Goal: Use online tool/utility: Utilize a website feature to perform a specific function

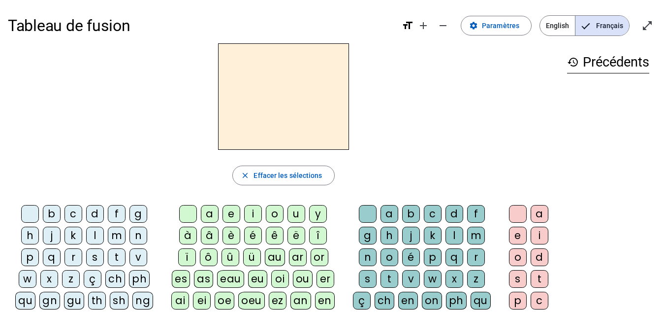
scroll to position [42, 0]
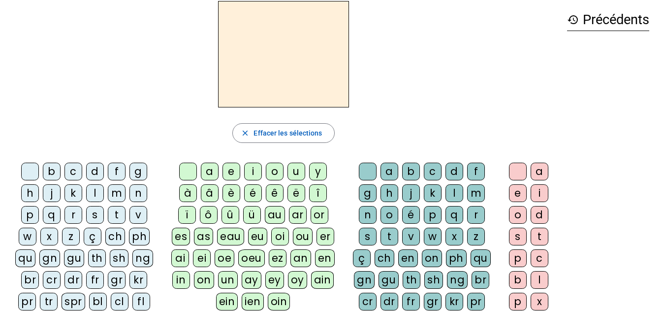
click at [73, 170] on div "c" at bounding box center [74, 172] width 18 height 18
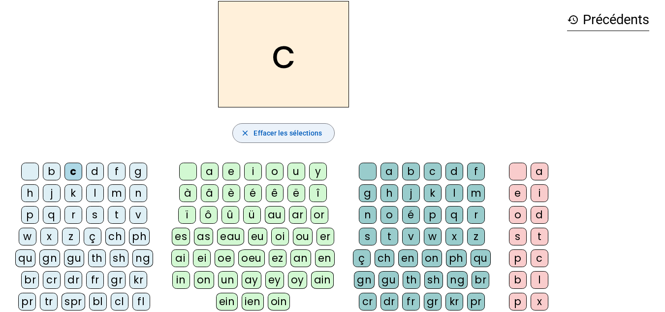
click at [266, 127] on span "Effacer les sélections" at bounding box center [288, 133] width 68 height 12
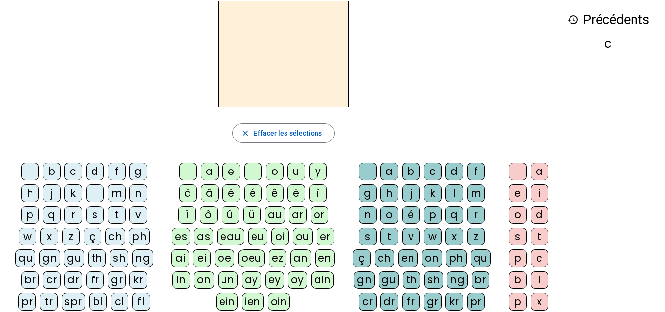
click at [52, 277] on div "cr" at bounding box center [52, 280] width 18 height 18
click at [229, 192] on div "è" at bounding box center [232, 193] width 18 height 18
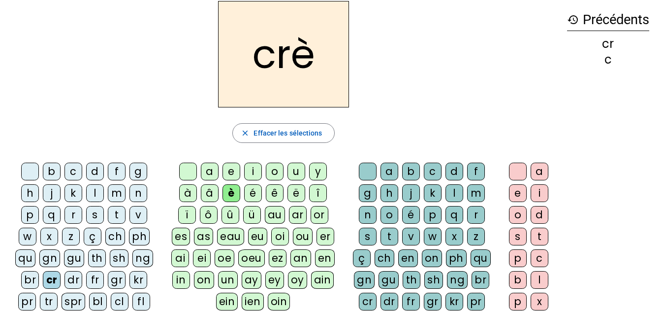
click at [411, 232] on div "v" at bounding box center [411, 237] width 18 height 18
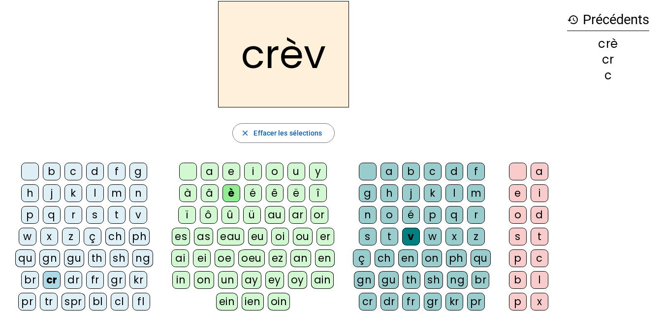
click at [518, 193] on div "e" at bounding box center [518, 193] width 18 height 18
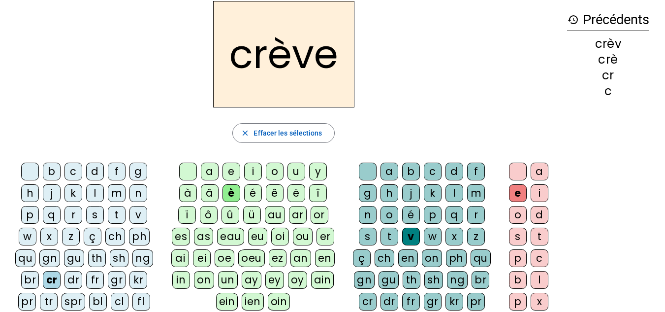
click at [113, 276] on div "gr" at bounding box center [117, 280] width 18 height 18
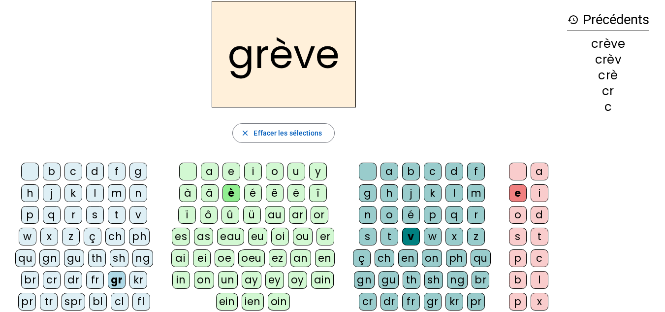
click at [206, 172] on div "a" at bounding box center [210, 172] width 18 height 18
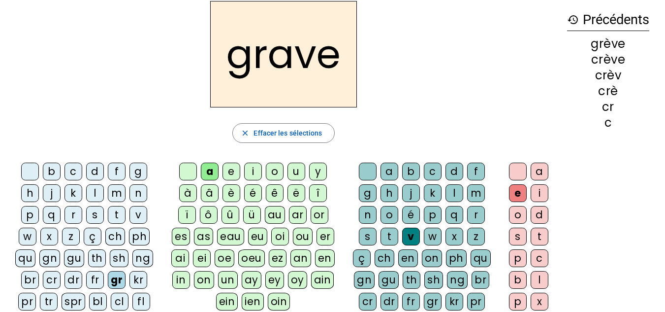
click at [132, 174] on div "g" at bounding box center [139, 172] width 18 height 18
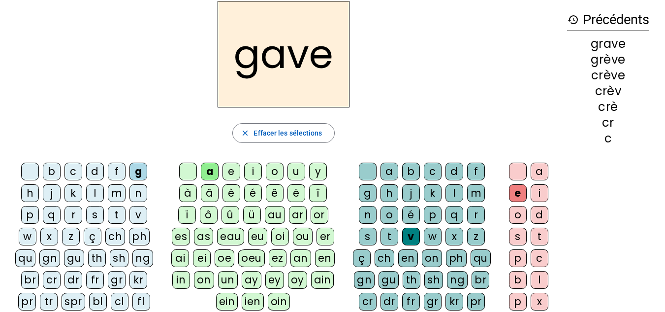
click at [93, 193] on div "l" at bounding box center [95, 193] width 18 height 18
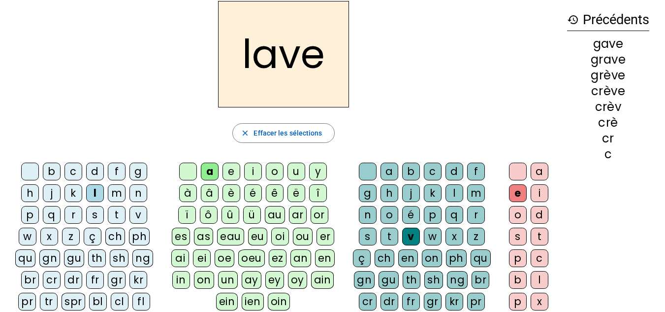
click at [229, 192] on div "è" at bounding box center [232, 193] width 18 height 18
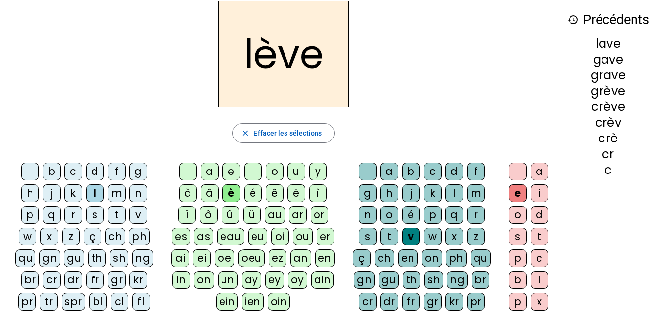
click at [364, 232] on div "s" at bounding box center [368, 237] width 18 height 18
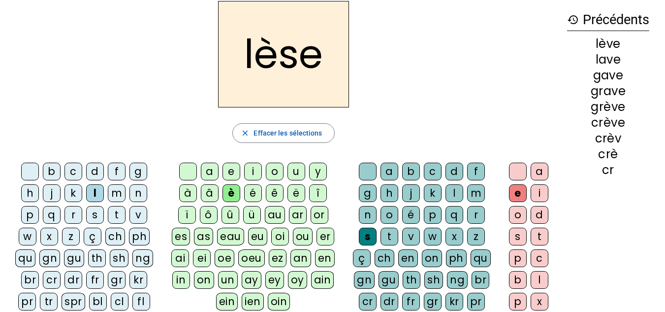
click at [30, 215] on div "p" at bounding box center [30, 215] width 18 height 18
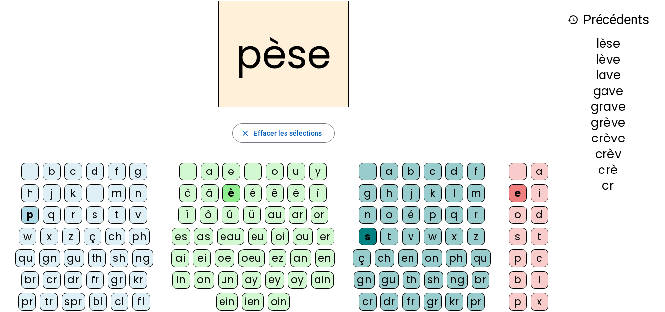
click at [449, 190] on div "l" at bounding box center [455, 193] width 18 height 18
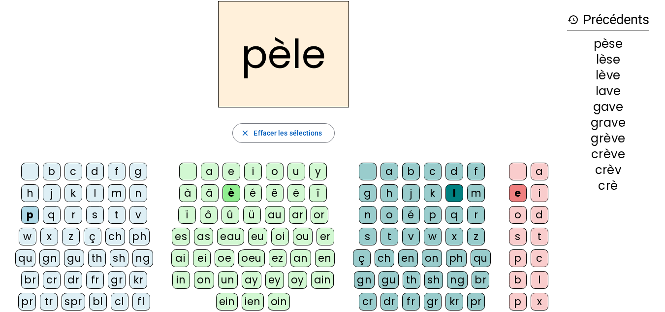
click at [137, 173] on div "g" at bounding box center [139, 172] width 18 height 18
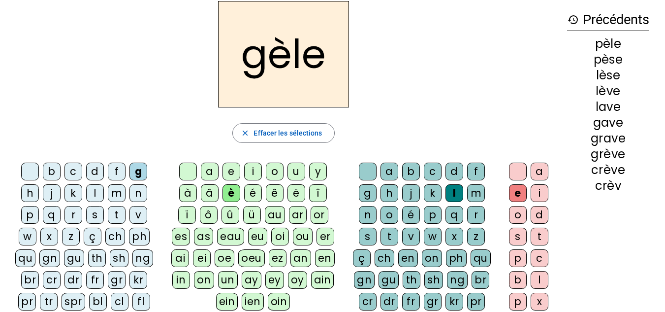
click at [475, 213] on div "r" at bounding box center [476, 215] width 18 height 18
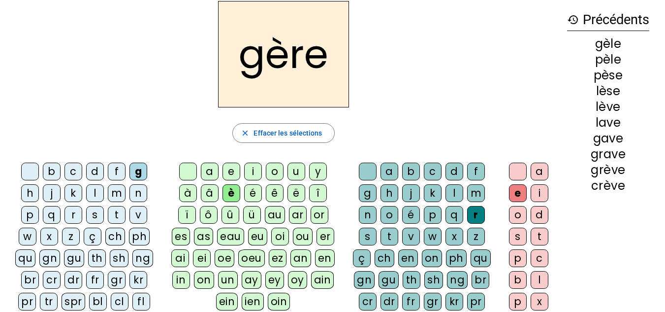
click at [468, 193] on div "m" at bounding box center [476, 193] width 18 height 18
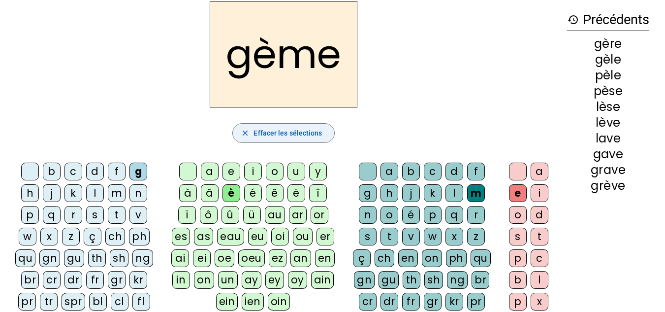
click at [283, 134] on span "Effacer les sélections" at bounding box center [288, 133] width 68 height 12
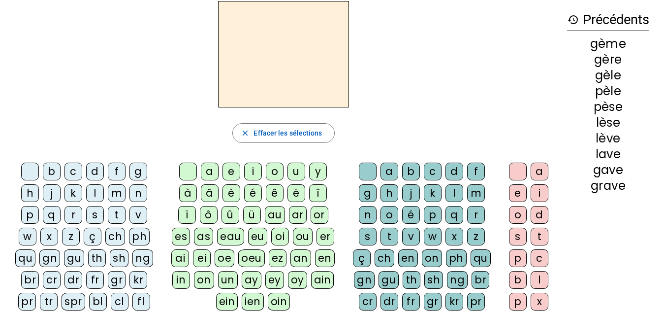
click at [116, 191] on div "m" at bounding box center [117, 193] width 18 height 18
click at [231, 190] on div "è" at bounding box center [232, 193] width 18 height 18
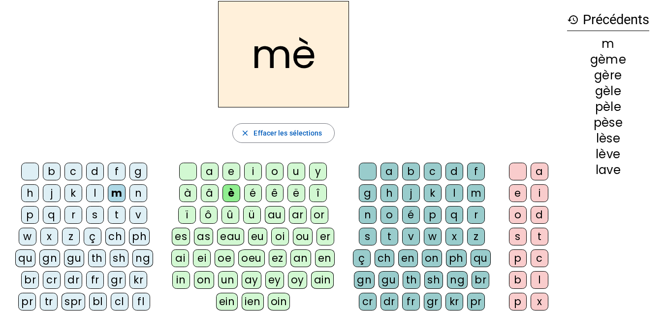
click at [386, 236] on div "t" at bounding box center [390, 237] width 18 height 18
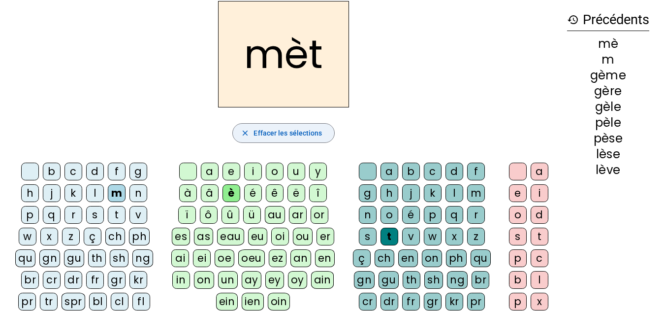
click at [244, 132] on mat-icon "close" at bounding box center [245, 133] width 9 height 9
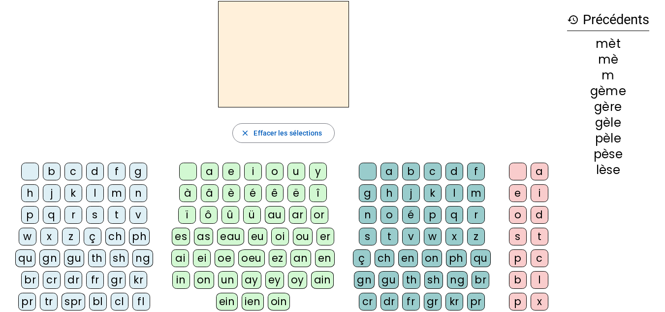
click at [120, 186] on div "m" at bounding box center [117, 193] width 18 height 18
click at [231, 192] on div "è" at bounding box center [232, 193] width 18 height 18
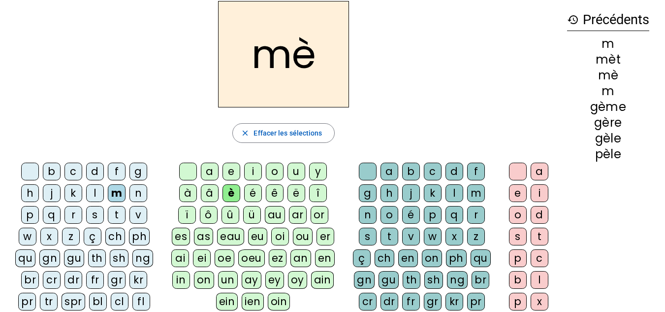
click at [474, 213] on div "r" at bounding box center [476, 215] width 18 height 18
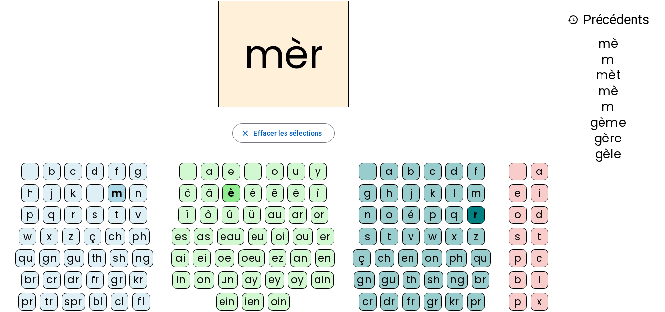
click at [516, 195] on div "e" at bounding box center [518, 193] width 18 height 18
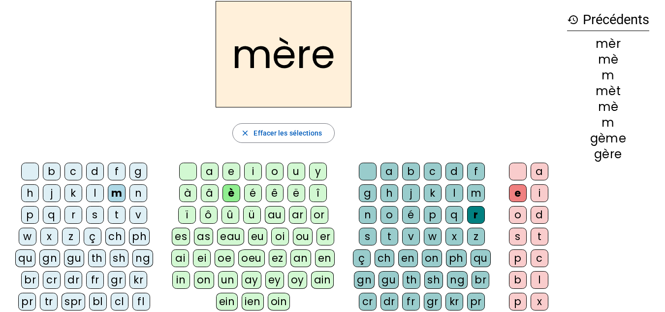
click at [31, 215] on div "p" at bounding box center [30, 215] width 18 height 18
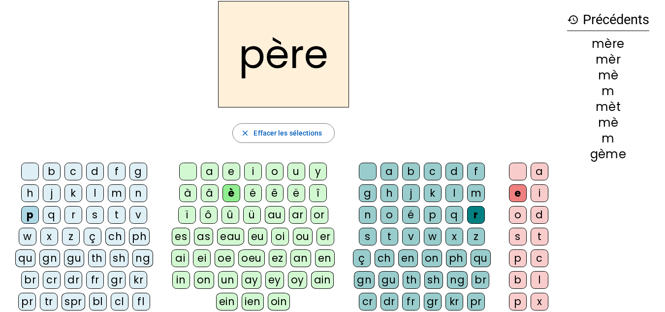
click at [49, 283] on div "cr" at bounding box center [52, 280] width 18 height 18
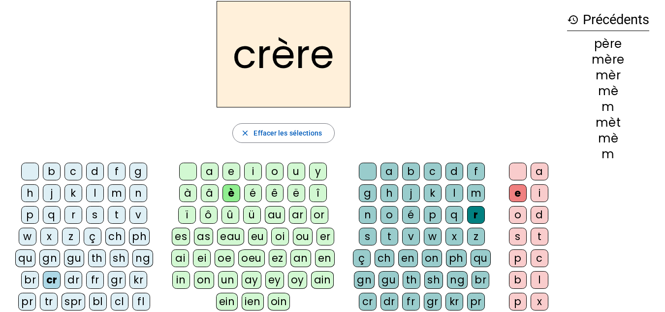
click at [405, 234] on div "v" at bounding box center [411, 237] width 18 height 18
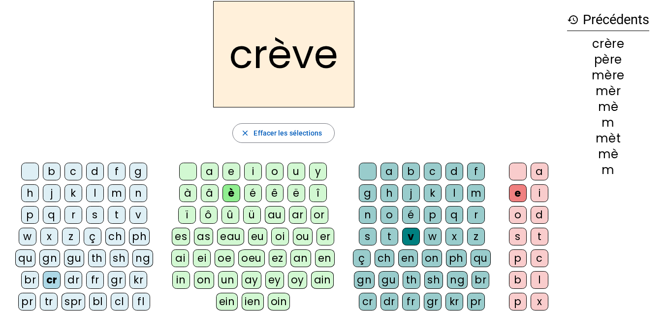
click at [113, 283] on div "gr" at bounding box center [117, 280] width 18 height 18
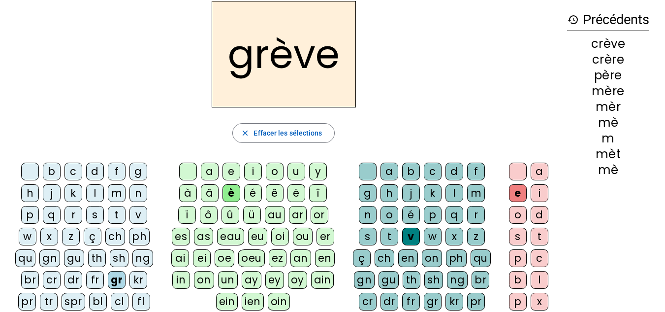
click at [384, 171] on div "a" at bounding box center [390, 172] width 18 height 18
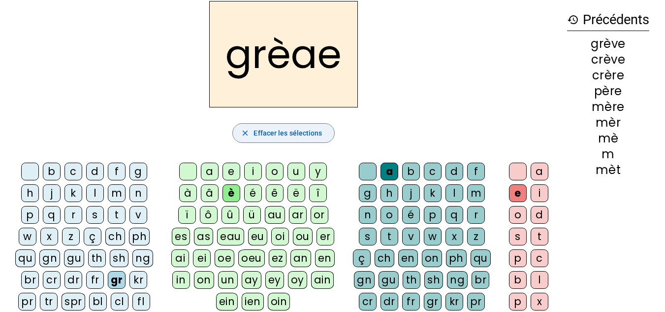
click at [290, 139] on span "button" at bounding box center [283, 133] width 101 height 24
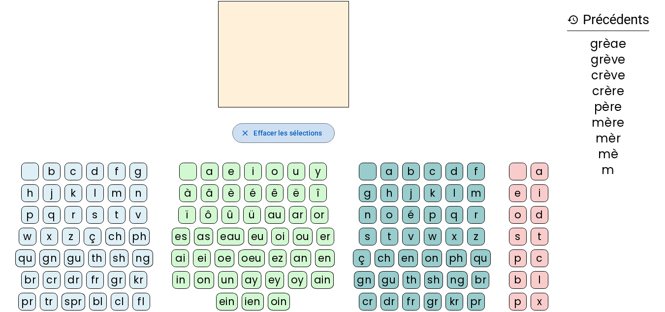
click at [284, 133] on span "Effacer les sélections" at bounding box center [288, 133] width 68 height 12
click at [116, 276] on div "gr" at bounding box center [117, 280] width 18 height 18
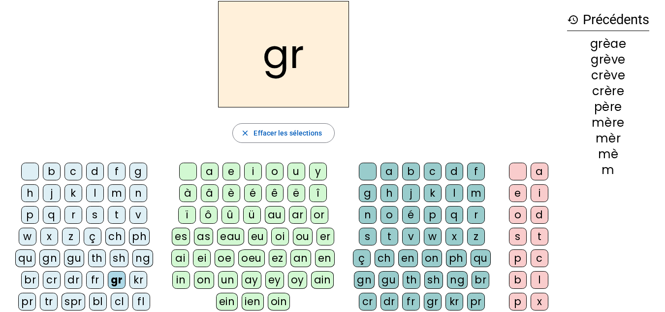
click at [208, 167] on div "a" at bounding box center [210, 172] width 18 height 18
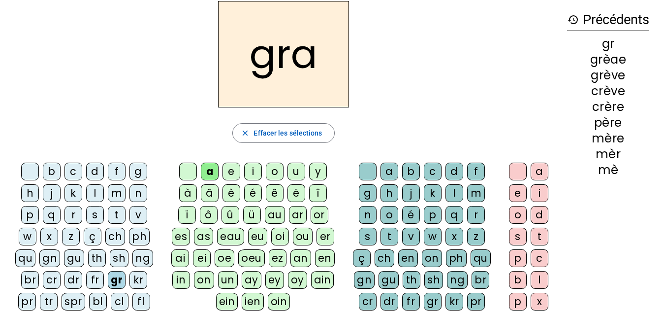
click at [408, 233] on div "v" at bounding box center [411, 237] width 18 height 18
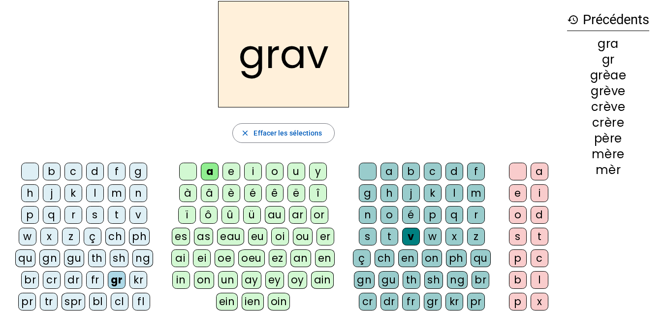
click at [517, 194] on div "e" at bounding box center [518, 193] width 18 height 18
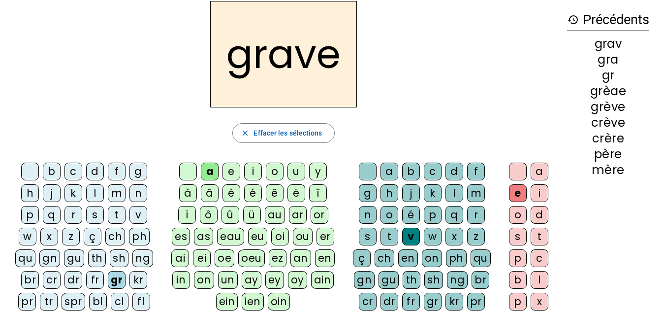
click at [136, 170] on div "g" at bounding box center [139, 172] width 18 height 18
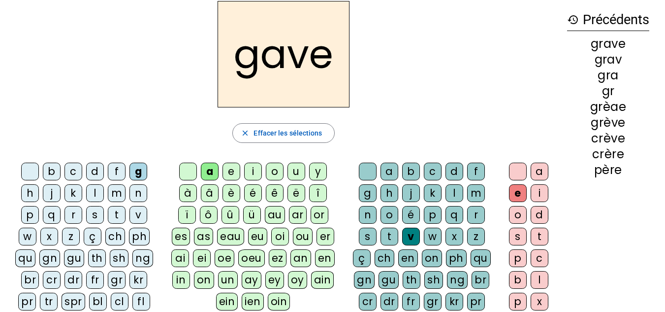
click at [95, 192] on div "l" at bounding box center [95, 193] width 18 height 18
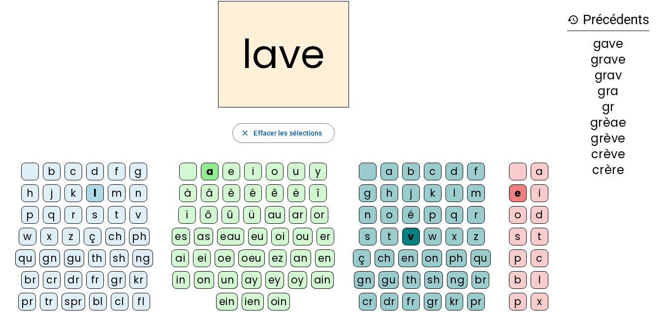
click at [230, 193] on div "è" at bounding box center [232, 193] width 18 height 18
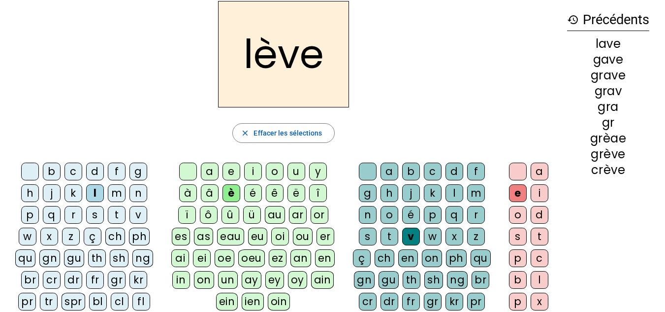
click at [363, 233] on div "s" at bounding box center [368, 237] width 18 height 18
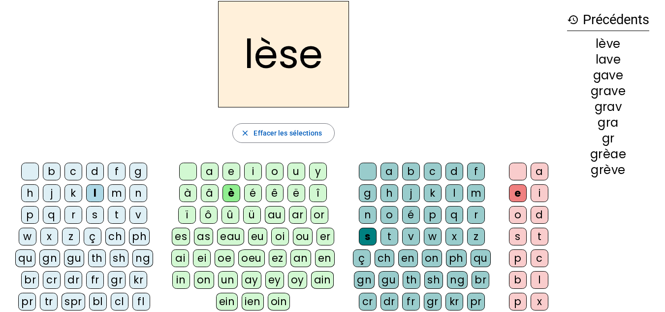
click at [27, 215] on div "p" at bounding box center [30, 215] width 18 height 18
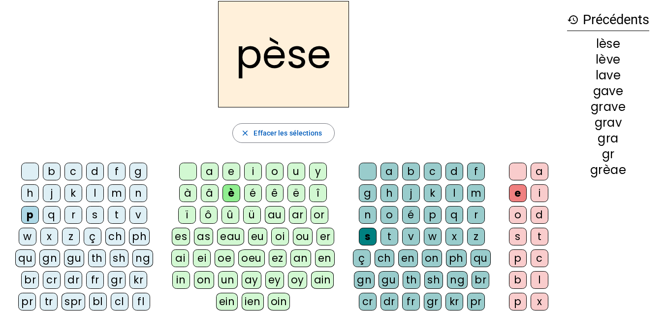
click at [448, 195] on div "l" at bounding box center [455, 193] width 18 height 18
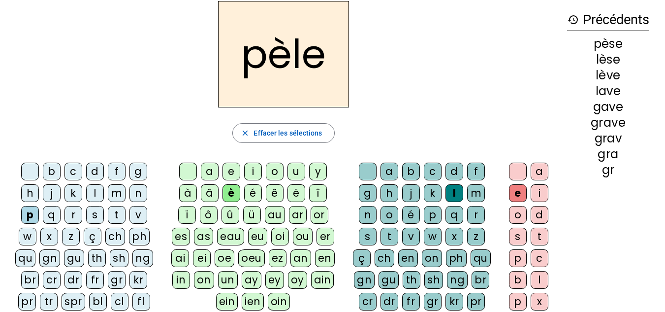
click at [139, 175] on div "g" at bounding box center [139, 172] width 18 height 18
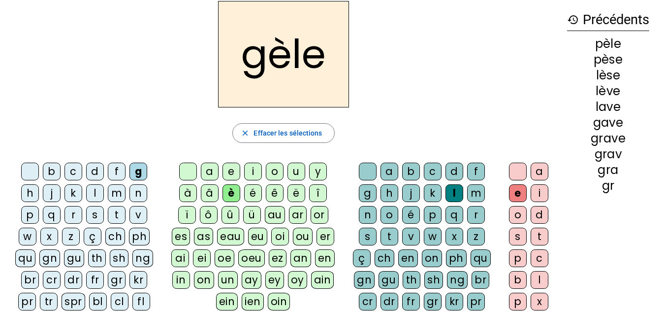
click at [471, 215] on div "r" at bounding box center [476, 215] width 18 height 18
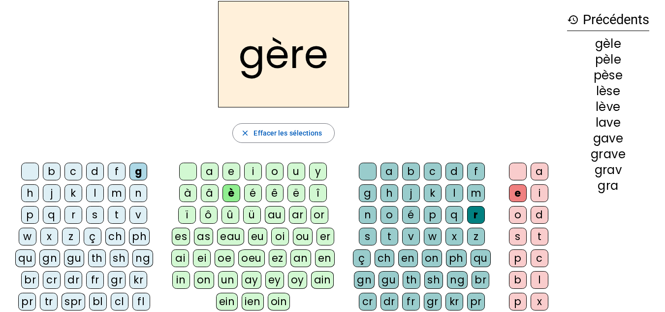
click at [116, 195] on div "m" at bounding box center [117, 193] width 18 height 18
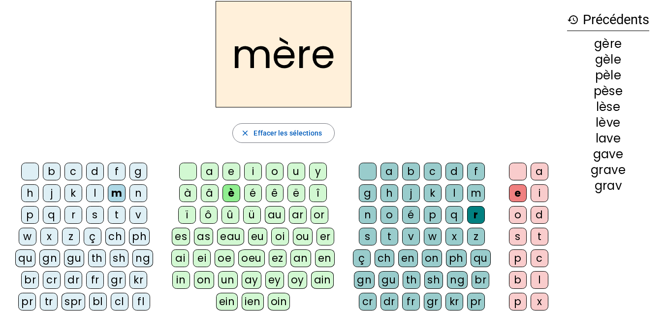
click at [32, 216] on div "p" at bounding box center [30, 215] width 18 height 18
